Goal: Register for event/course

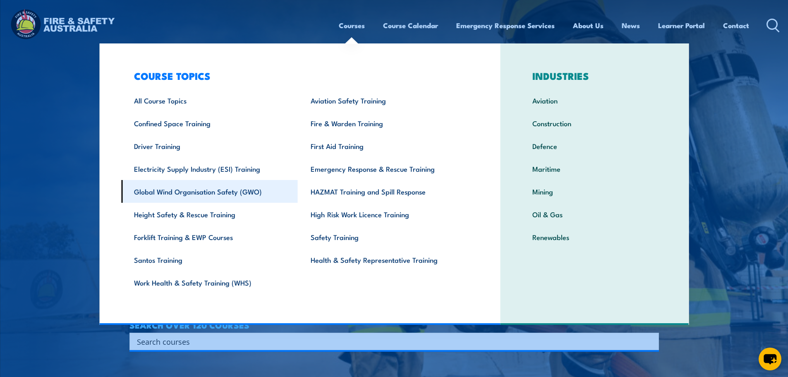
click at [235, 194] on link "Global Wind Organisation Safety (GWO)" at bounding box center [209, 191] width 177 height 23
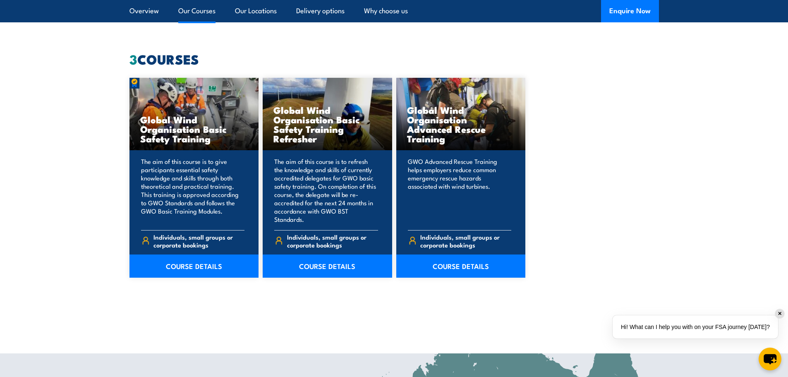
scroll to position [745, 0]
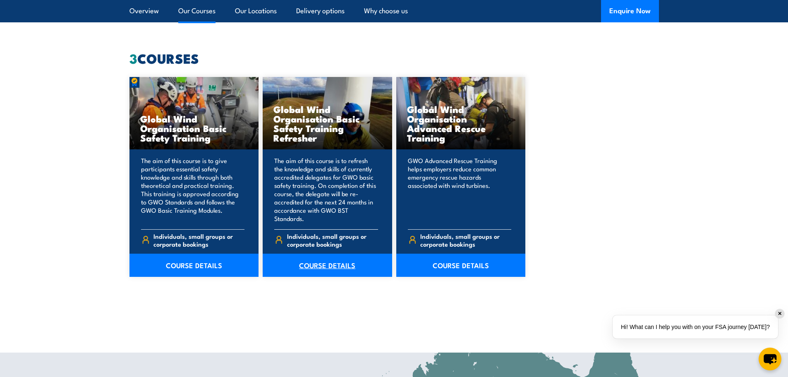
click at [312, 254] on link "COURSE DETAILS" at bounding box center [327, 265] width 129 height 23
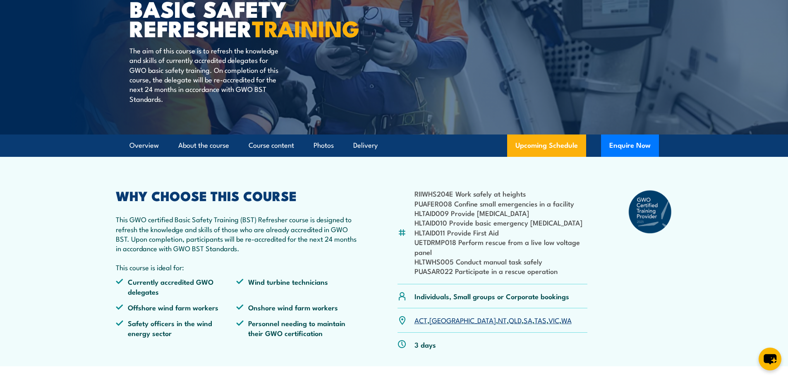
scroll to position [165, 0]
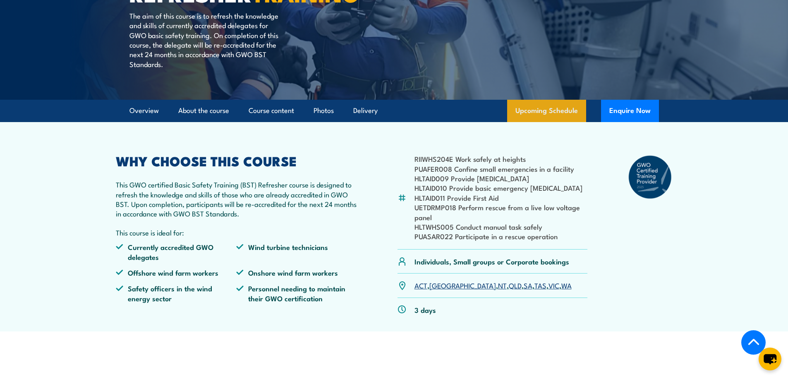
click at [554, 122] on link "Upcoming Schedule" at bounding box center [546, 111] width 79 height 22
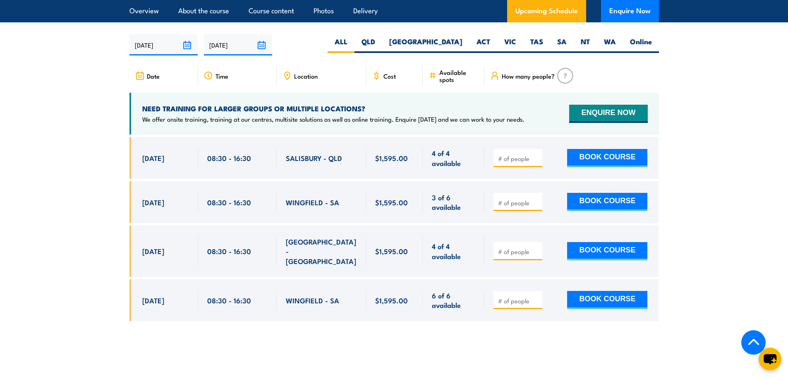
scroll to position [1363, 0]
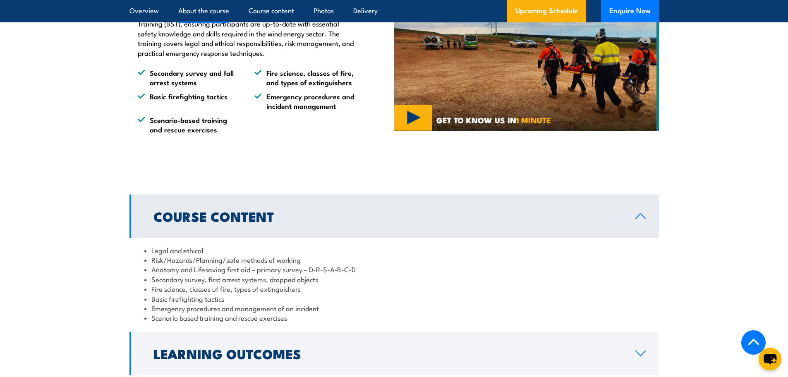
scroll to position [662, 0]
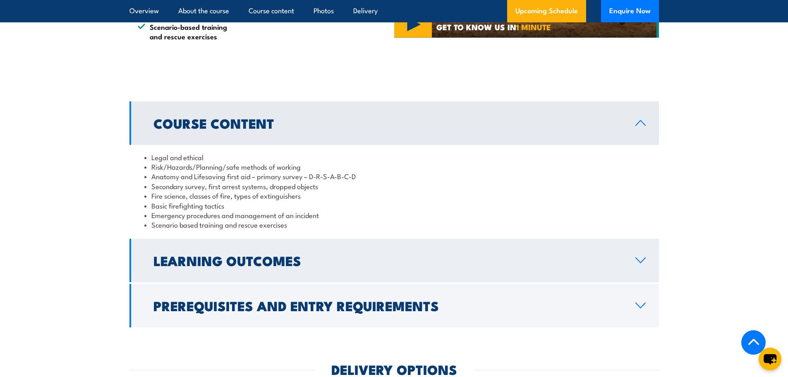
click at [518, 267] on link "Learning Outcomes" at bounding box center [394, 260] width 530 height 43
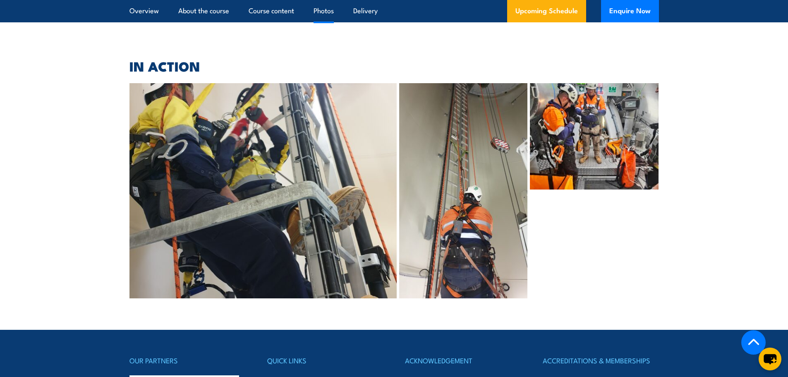
scroll to position [2027, 0]
